Goal: Check status: Check status

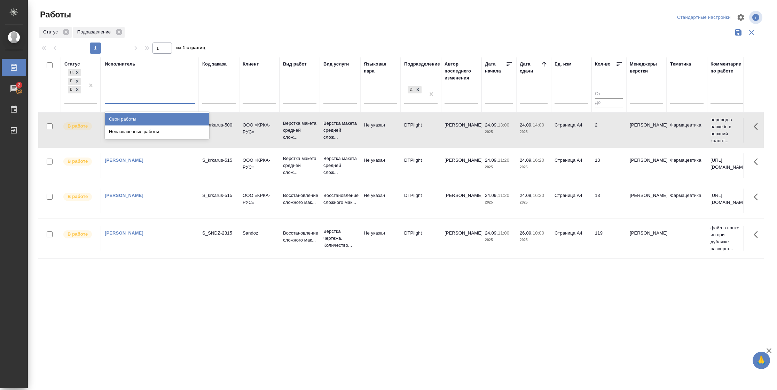
click at [184, 117] on div "Свои работы" at bounding box center [157, 119] width 104 height 13
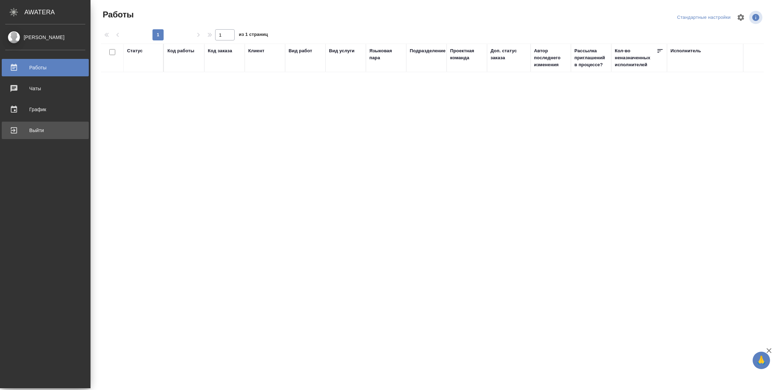
click at [17, 131] on div "Выйти" at bounding box center [45, 130] width 80 height 10
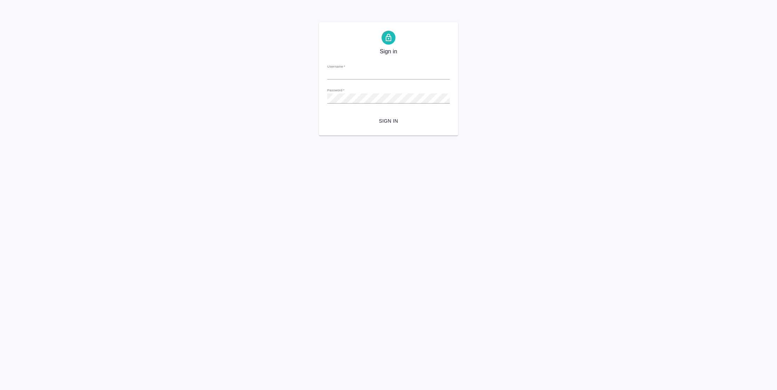
type input "[PERSON_NAME][EMAIL_ADDRESS][DOMAIN_NAME]"
click at [427, 119] on span "Sign in" at bounding box center [388, 121] width 111 height 9
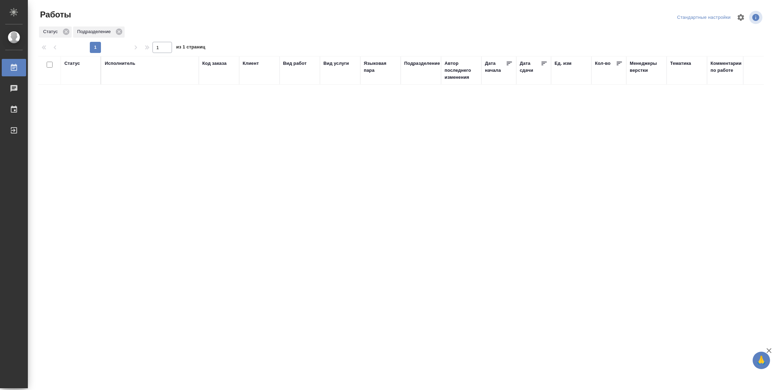
click at [72, 61] on div "Статус" at bounding box center [72, 63] width 16 height 7
click at [85, 98] on div "Подбор Готов к работе" at bounding box center [80, 87] width 33 height 32
click at [86, 95] on div at bounding box center [91, 83] width 13 height 27
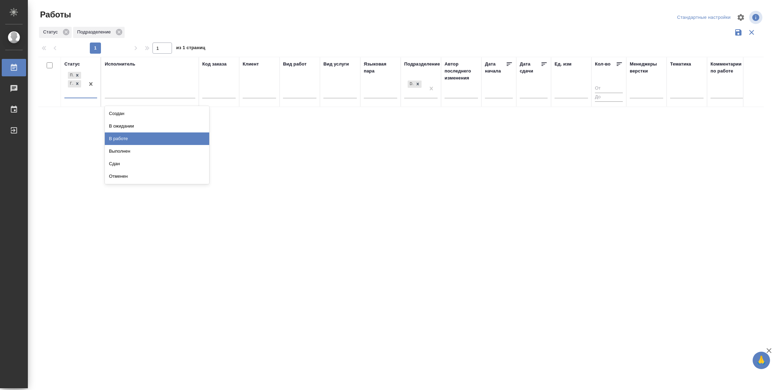
drag, startPoint x: 131, startPoint y: 137, endPoint x: 145, endPoint y: 104, distance: 34.9
click at [131, 136] on div "В работе" at bounding box center [157, 138] width 104 height 13
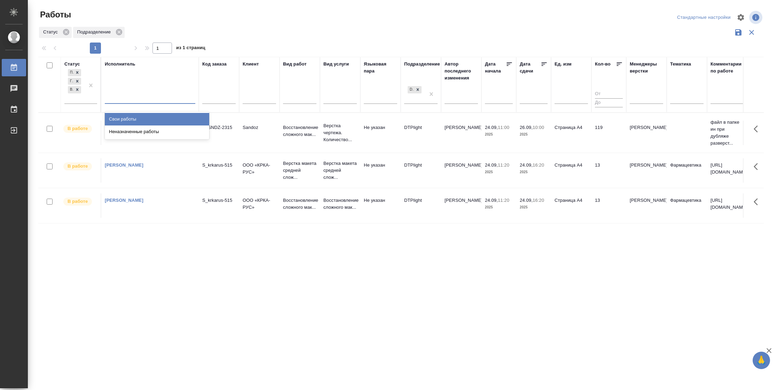
click at [150, 98] on div at bounding box center [150, 97] width 91 height 10
click at [147, 113] on div "Свои работы" at bounding box center [157, 119] width 104 height 13
click at [543, 62] on icon at bounding box center [544, 64] width 7 height 7
